Goal: Transaction & Acquisition: Purchase product/service

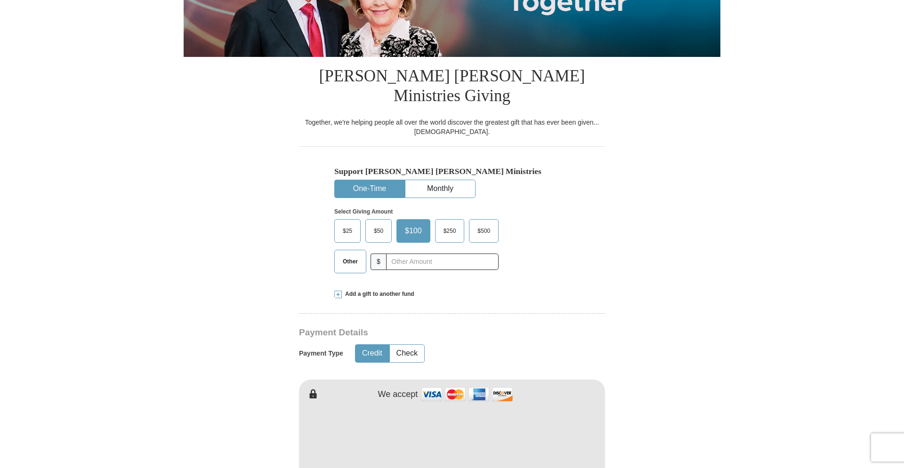
scroll to position [192, 0]
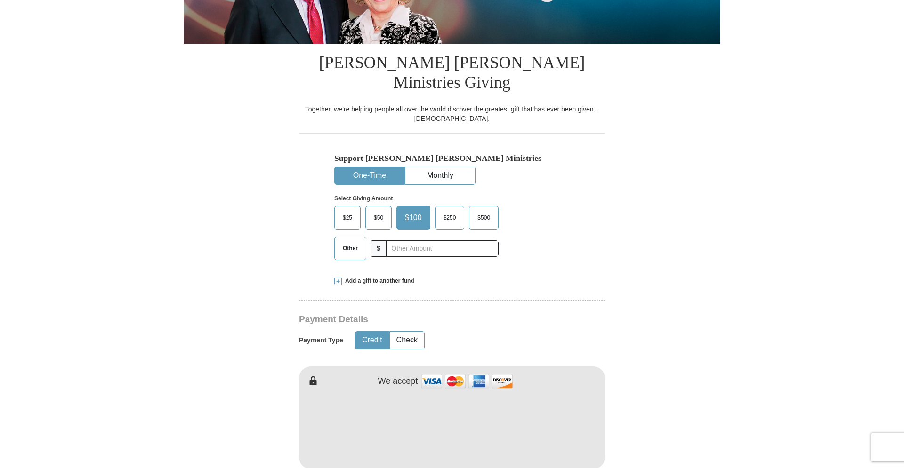
click at [354, 167] on button "One-Time" at bounding box center [370, 175] width 70 height 17
click at [450, 211] on span "$250" at bounding box center [450, 218] width 22 height 14
click at [0, 0] on input "$250" at bounding box center [0, 0] width 0 height 0
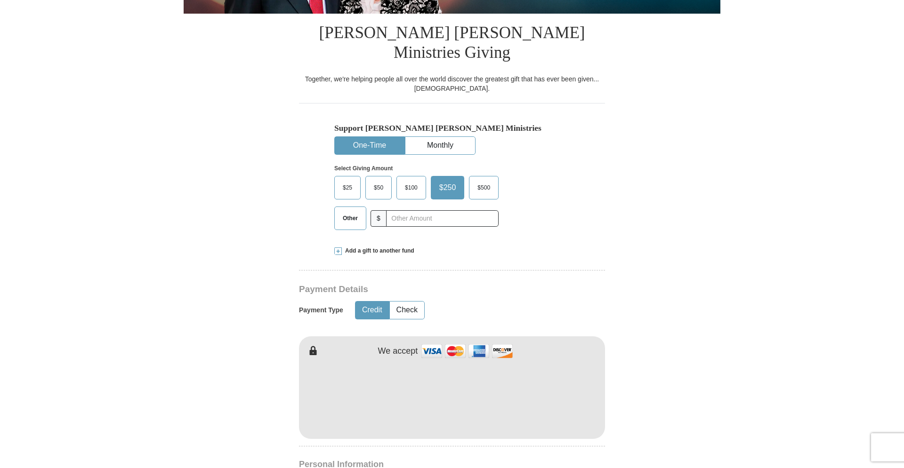
scroll to position [336, 0]
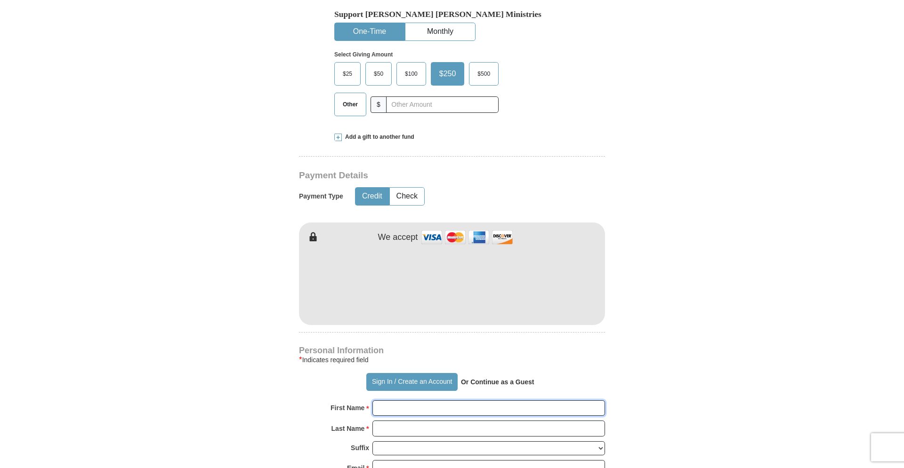
click at [391, 400] on input "First Name *" at bounding box center [488, 408] width 232 height 16
click at [392, 400] on input "First Name *" at bounding box center [488, 408] width 232 height 16
type input "[PERSON_NAME]"
type input "[EMAIL_ADDRESS][DOMAIN_NAME]"
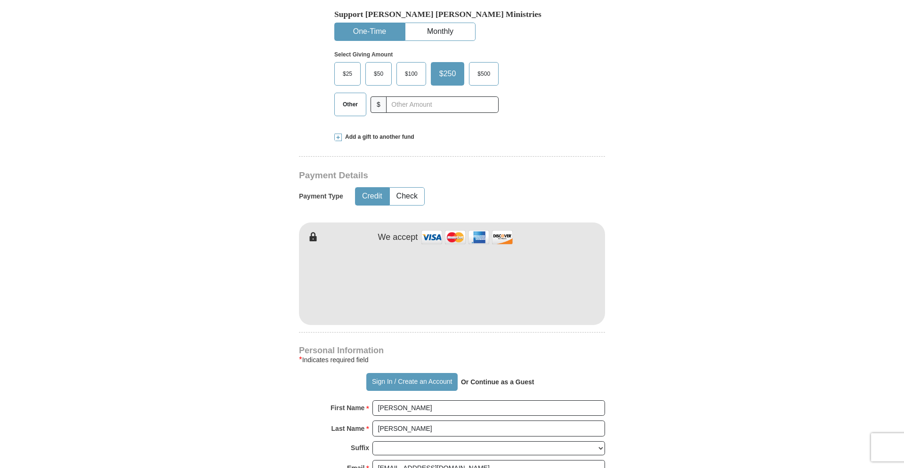
type input "1130 [PERSON_NAME]"
type input "[GEOGRAPHIC_DATA]"
select select "OR"
type input "97470"
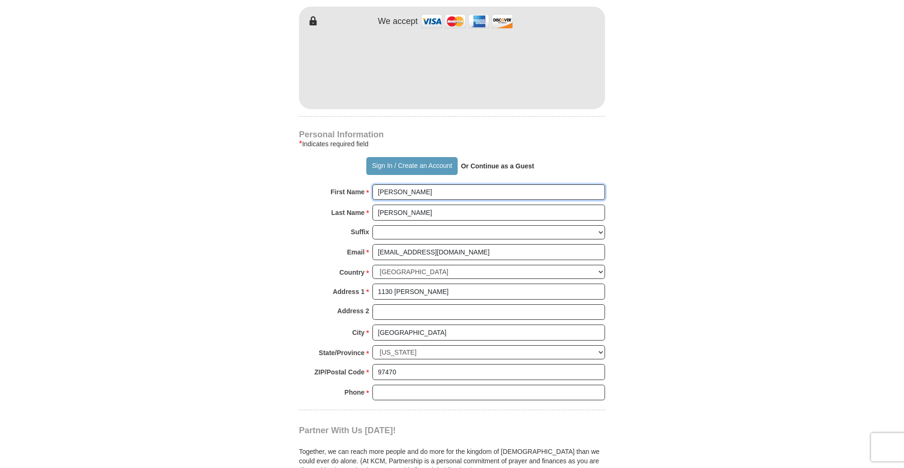
scroll to position [576, 0]
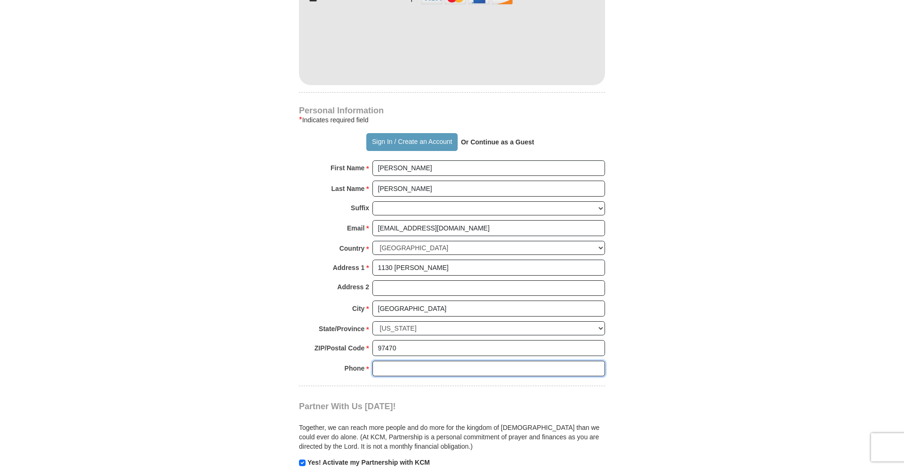
click at [389, 361] on input "Phone * *" at bounding box center [488, 369] width 232 height 16
type input "5413314392"
click at [180, 253] on body "Sign In Already have an account? Sign in for faster giving. Don't have an accou…" at bounding box center [452, 338] width 904 height 1829
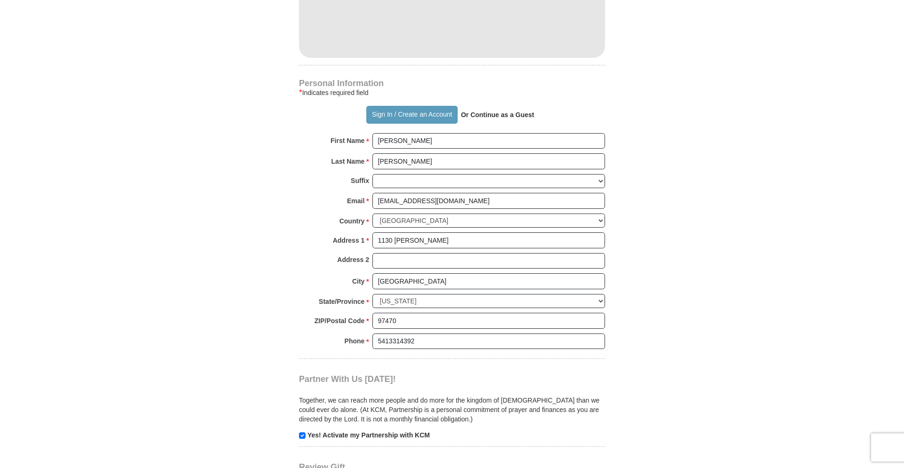
scroll to position [768, 0]
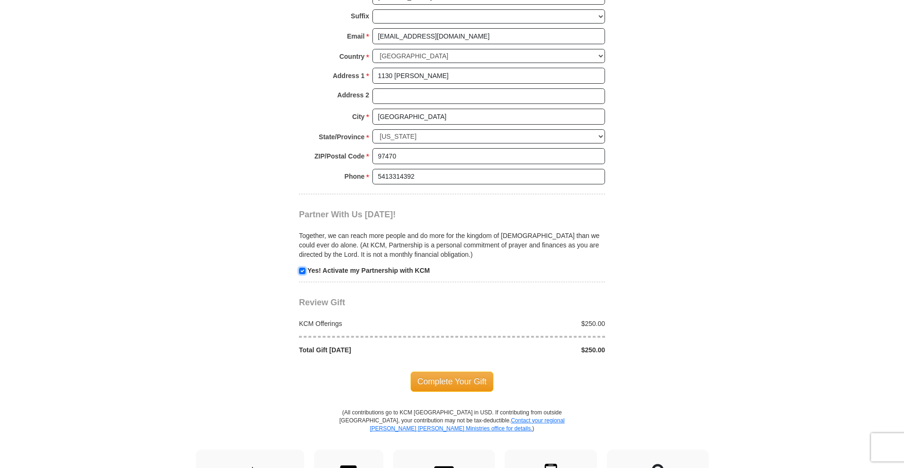
click at [301, 268] on input "checkbox" at bounding box center [302, 271] width 7 height 7
checkbox input "false"
click at [460, 372] on span "Complete Your Gift" at bounding box center [451, 382] width 83 height 20
